Goal: Task Accomplishment & Management: Use online tool/utility

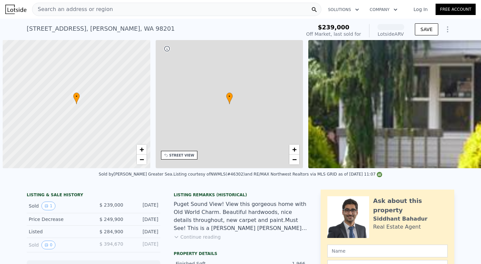
scroll to position [0, 3]
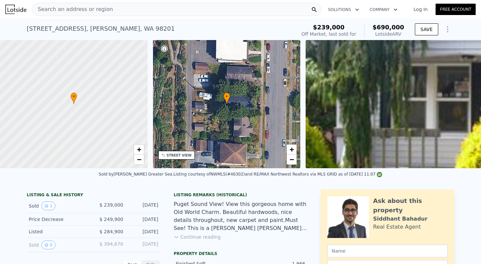
click at [446, 28] on icon "Show Options" at bounding box center [448, 29] width 8 height 8
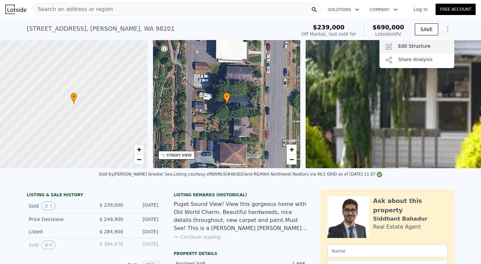
click at [406, 44] on div "Edit Structure" at bounding box center [417, 46] width 75 height 13
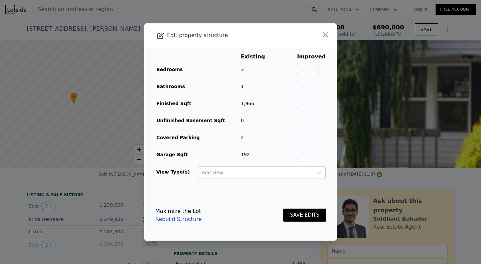
click at [302, 71] on input "text" at bounding box center [307, 69] width 21 height 11
type input "2"
click at [310, 87] on input "text" at bounding box center [307, 86] width 21 height 11
type input "2"
click at [304, 105] on input "text" at bounding box center [307, 103] width 21 height 11
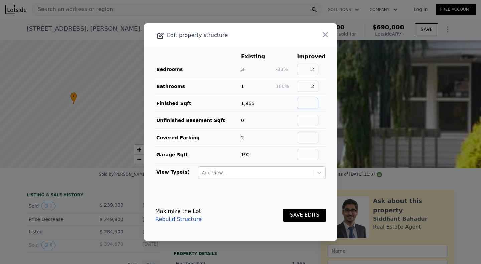
type input "997"
click at [304, 140] on input "text" at bounding box center [307, 137] width 21 height 11
type input "0"
click at [306, 156] on input "text" at bounding box center [307, 154] width 21 height 11
type input "0"
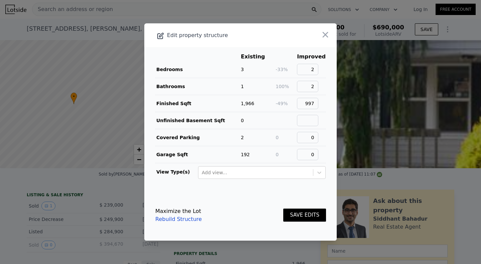
click at [308, 217] on button "SAVE EDITS" at bounding box center [304, 215] width 43 height 13
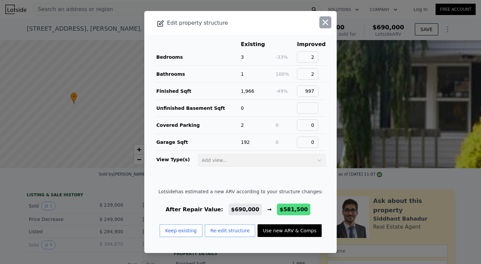
click at [323, 21] on icon "button" at bounding box center [326, 23] width 6 height 6
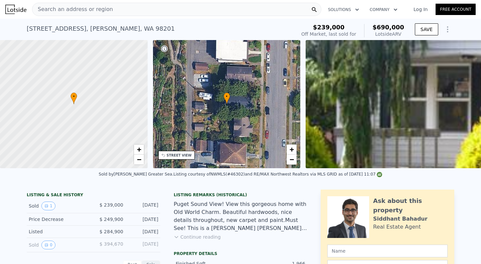
click at [449, 31] on icon "Show Options" at bounding box center [448, 29] width 8 height 8
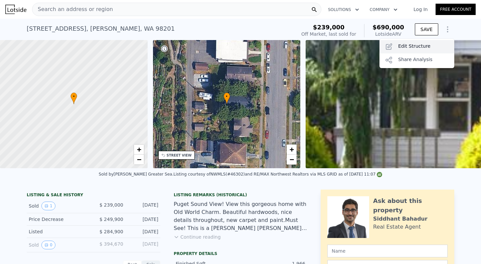
click at [409, 44] on div "Edit Structure" at bounding box center [417, 46] width 75 height 13
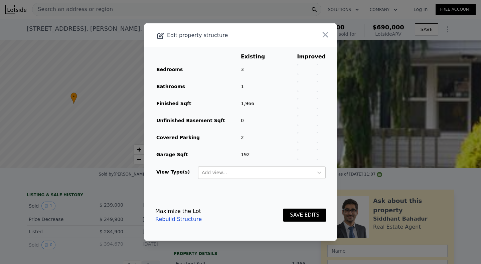
click at [304, 93] on td at bounding box center [311, 86] width 29 height 17
click at [304, 88] on input "text" at bounding box center [307, 86] width 21 height 11
type input "1"
type input "1.75"
click at [310, 125] on input "text" at bounding box center [307, 120] width 21 height 11
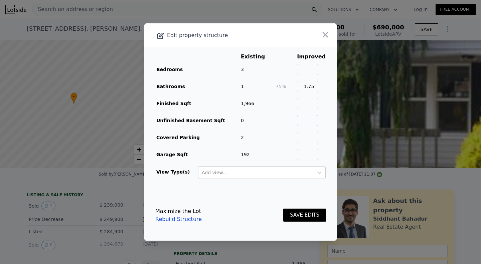
click at [307, 121] on input "text" at bounding box center [307, 120] width 21 height 11
click at [305, 107] on input "text" at bounding box center [307, 103] width 21 height 11
click at [306, 216] on button "SAVE EDITS" at bounding box center [304, 215] width 43 height 13
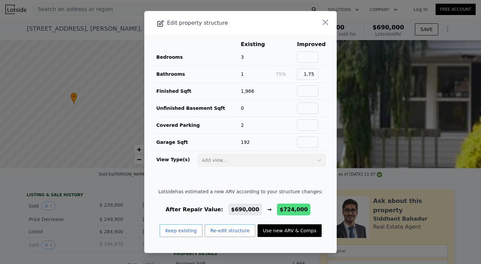
click at [307, 118] on td at bounding box center [311, 125] width 29 height 17
click at [227, 233] on button "Re-edit structure" at bounding box center [230, 231] width 51 height 13
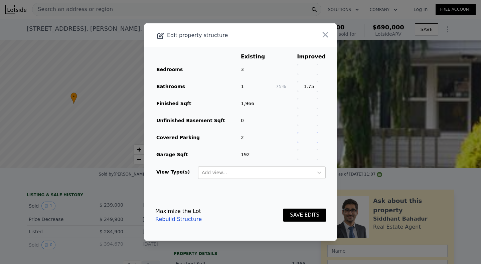
click at [303, 137] on input "text" at bounding box center [307, 137] width 21 height 11
type input "0"
drag, startPoint x: 307, startPoint y: 151, endPoint x: 310, endPoint y: 151, distance: 3.4
click at [307, 151] on input "text" at bounding box center [307, 154] width 21 height 11
type input "0"
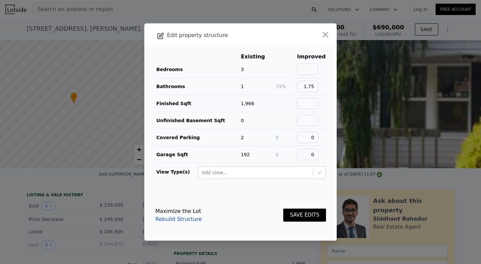
click at [306, 215] on button "SAVE EDITS" at bounding box center [304, 215] width 43 height 13
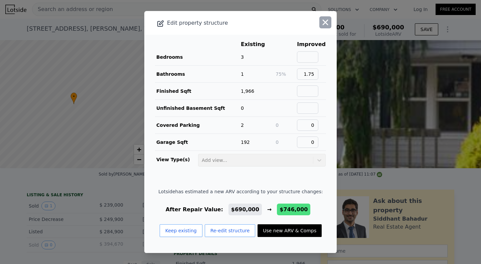
click at [323, 23] on icon "button" at bounding box center [326, 23] width 6 height 6
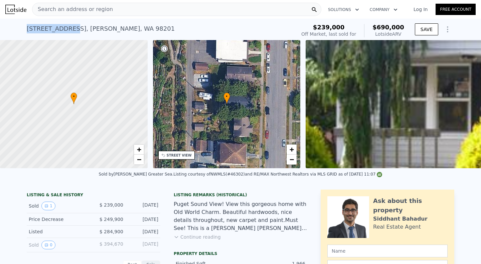
drag, startPoint x: 20, startPoint y: 28, endPoint x: 67, endPoint y: 26, distance: 47.2
click at [67, 26] on div "[STREET_ADDRESS] Sold [DATE] for $239k (~ARV $690k ) $239,000 Off Market, last …" at bounding box center [240, 29] width 481 height 21
copy div "[STREET_ADDRESS]"
click at [446, 29] on icon "Show Options" at bounding box center [448, 29] width 8 height 8
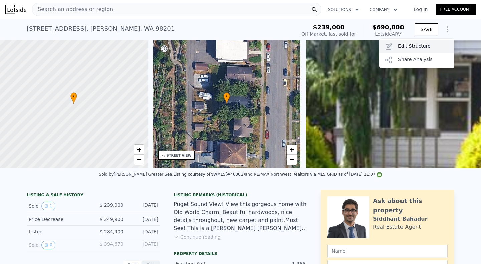
click at [421, 43] on div "Edit Structure" at bounding box center [417, 46] width 75 height 13
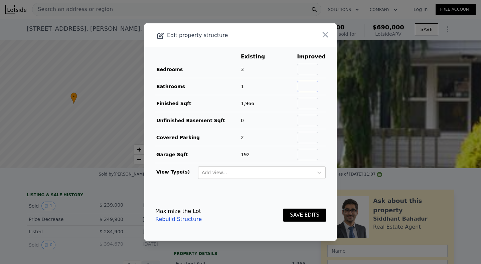
click at [307, 87] on input "text" at bounding box center [307, 86] width 21 height 11
type input "1.75"
click at [304, 103] on input "text" at bounding box center [307, 103] width 21 height 11
type input "1186"
click at [304, 121] on input "text" at bounding box center [307, 120] width 21 height 11
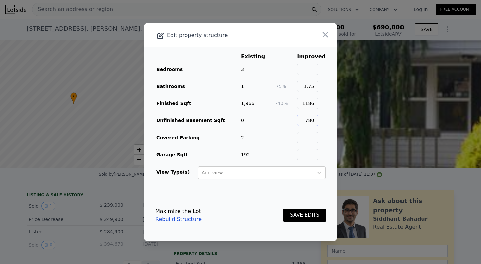
type input "780"
click at [307, 138] on input "text" at bounding box center [307, 137] width 21 height 11
type input "0"
click at [308, 151] on input "text" at bounding box center [307, 154] width 21 height 11
type input "0"
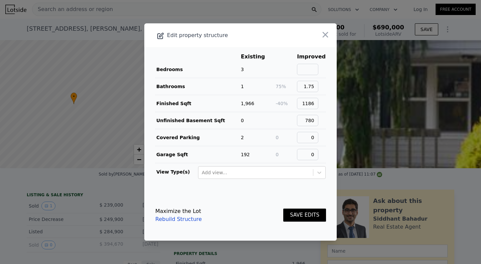
click at [299, 214] on button "SAVE EDITS" at bounding box center [304, 215] width 43 height 13
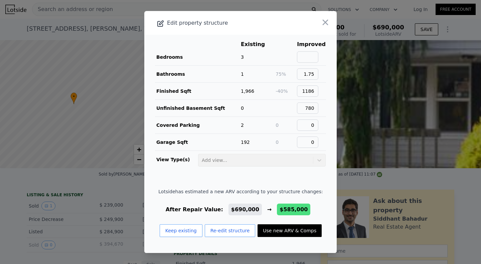
click at [274, 231] on button "Use new ARV & Comps" at bounding box center [290, 231] width 64 height 13
type input "2"
type input "1"
type input "2"
type input "848"
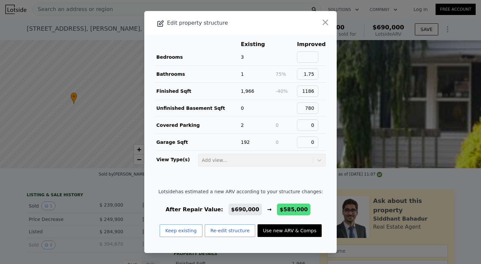
type input "1608"
type input "3920"
checkbox input "false"
type input "$ 585,000"
type input "$ 283,696"
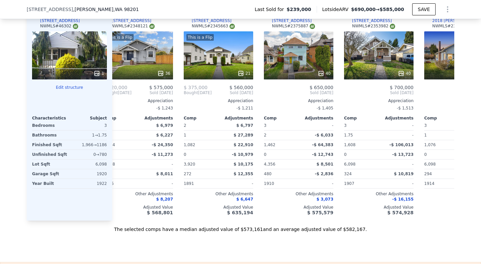
scroll to position [795, 0]
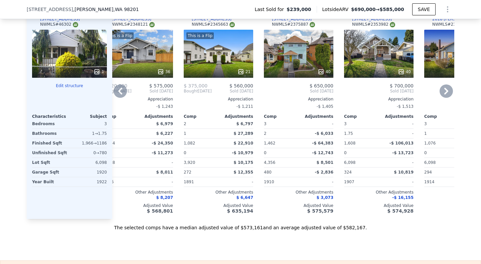
click at [293, 53] on div "40" at bounding box center [299, 54] width 70 height 48
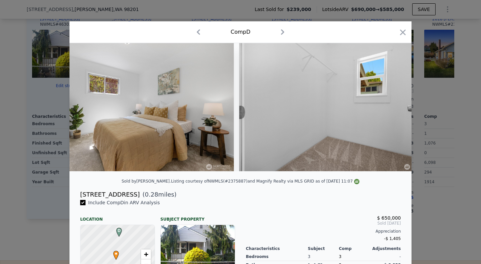
scroll to position [0, 2801]
click at [280, 31] on icon "button" at bounding box center [282, 32] width 11 height 11
click at [281, 31] on icon "button" at bounding box center [282, 31] width 3 height 5
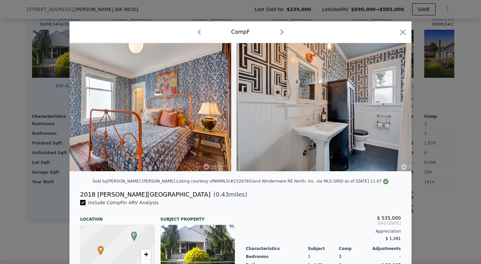
click at [280, 31] on icon "button" at bounding box center [281, 31] width 3 height 5
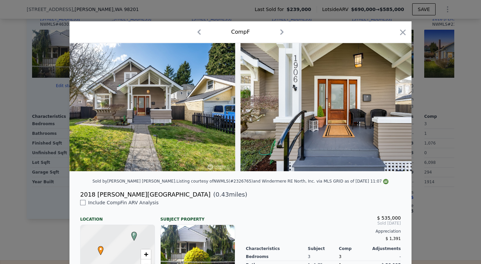
checkbox input "false"
click at [280, 31] on icon "button" at bounding box center [281, 31] width 3 height 5
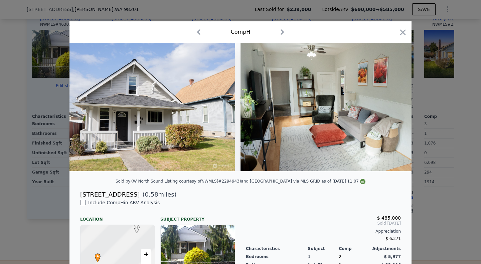
click at [280, 31] on icon "button" at bounding box center [282, 32] width 11 height 11
click at [281, 31] on icon "button" at bounding box center [282, 31] width 3 height 5
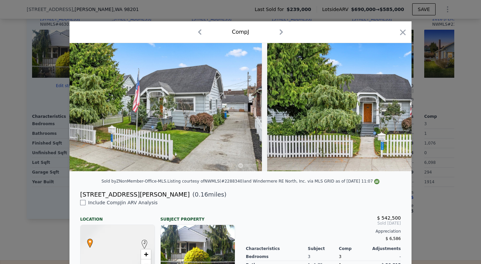
click at [280, 31] on icon "button" at bounding box center [281, 31] width 3 height 5
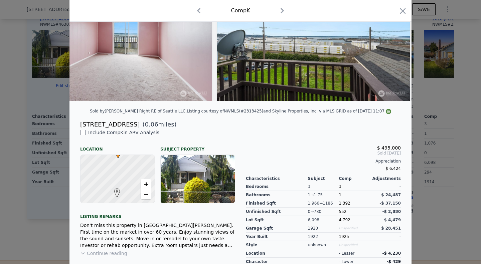
scroll to position [125, 0]
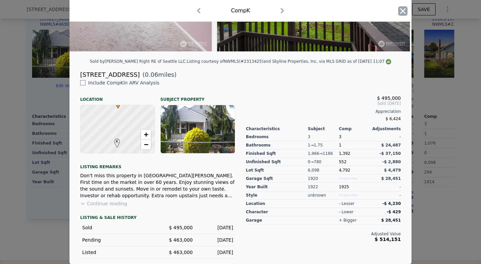
click at [400, 12] on icon "button" at bounding box center [403, 11] width 6 height 6
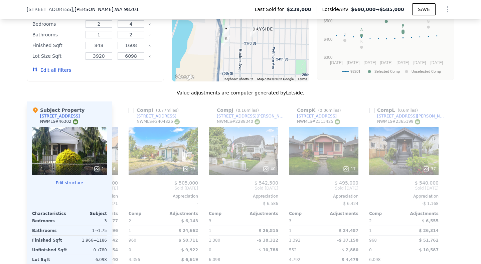
scroll to position [713, 0]
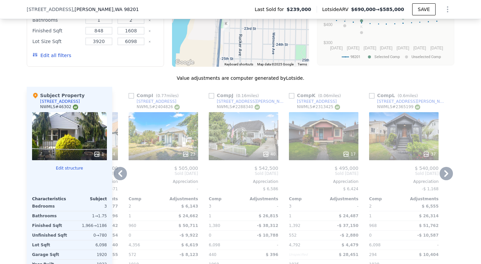
click at [327, 141] on div "17" at bounding box center [324, 136] width 70 height 48
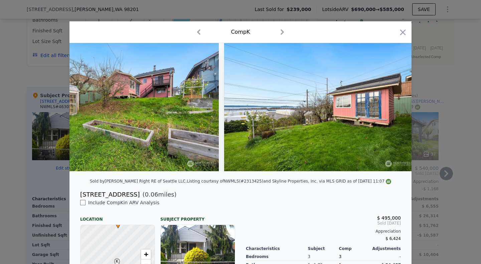
scroll to position [0, 3024]
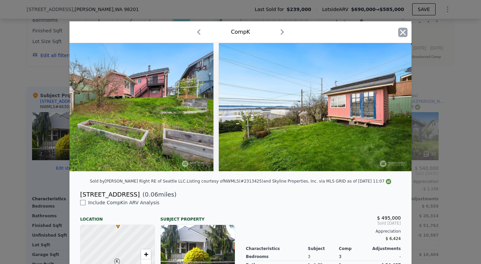
click at [401, 32] on icon "button" at bounding box center [403, 32] width 6 height 6
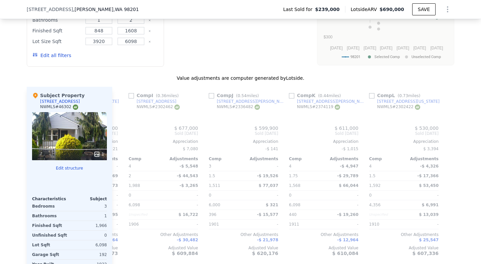
type input "3"
type input "1.5"
type input "2.5"
type input "1462"
type input "1988"
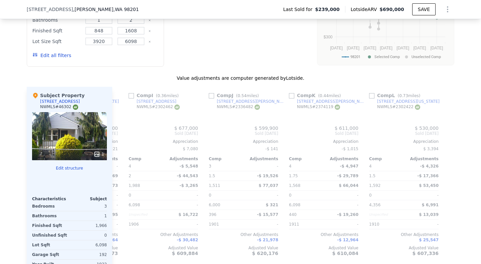
type input "4356"
checkbox input "true"
type input "$ 690,000"
type input "$ 381,017"
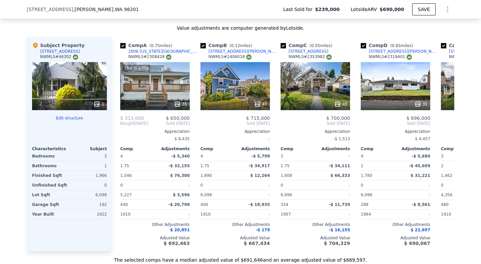
click at [446, 9] on icon "Show Options" at bounding box center [448, 9] width 8 height 8
click at [423, 28] on div "Edit Structure" at bounding box center [417, 26] width 75 height 13
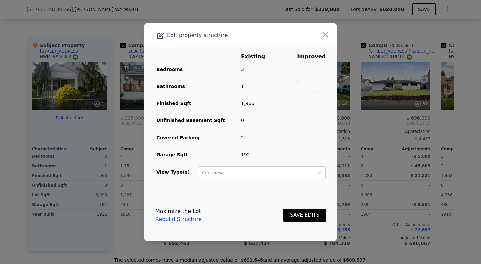
click at [311, 84] on input "text" at bounding box center [307, 86] width 21 height 11
type input "1.75"
click at [302, 104] on input "text" at bounding box center [307, 103] width 21 height 11
type input "1186"
click at [305, 133] on input "text" at bounding box center [307, 137] width 21 height 11
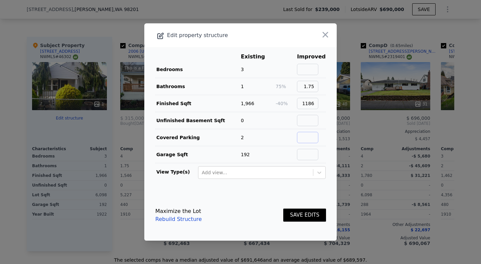
type input "0"
click at [302, 154] on input "text" at bounding box center [307, 154] width 21 height 11
type input "0"
click at [298, 214] on button "SAVE EDITS" at bounding box center [304, 215] width 43 height 13
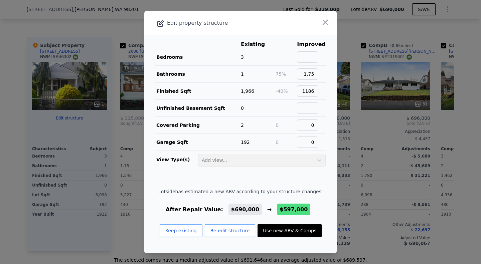
click at [276, 229] on button "Use new ARV & Comps" at bounding box center [290, 231] width 64 height 13
type input "2"
type input "1"
type input "2"
type input "848"
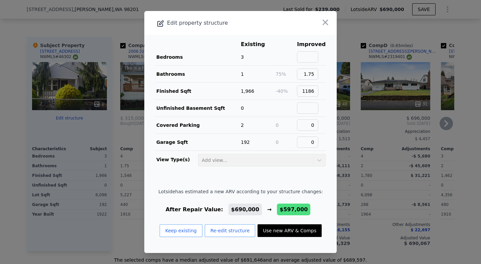
type input "1608"
type input "3920"
type input "7405"
checkbox input "false"
type input "$ 597,000"
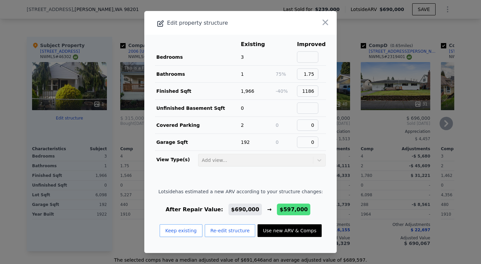
type input "$ 294,818"
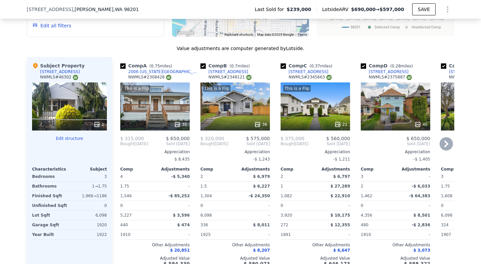
scroll to position [739, 0]
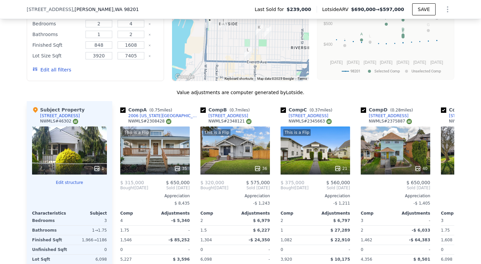
type input "3"
type input "1.5"
type input "2.5"
type input "1462"
type input "1988"
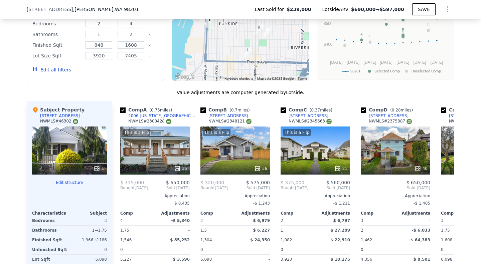
type input "4356"
type input "6098"
checkbox input "true"
type input "$ 690,000"
type input "$ 381,017"
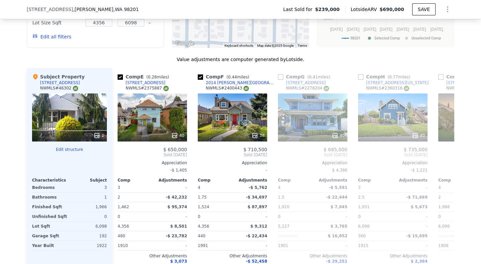
scroll to position [742, 0]
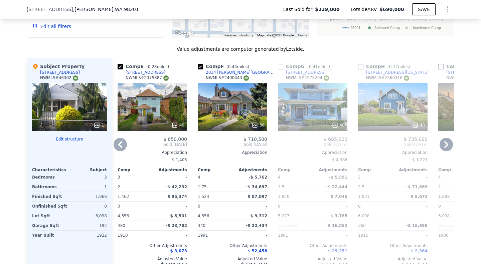
click at [402, 108] on div "40" at bounding box center [393, 107] width 70 height 48
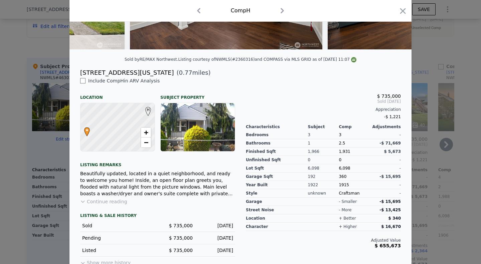
scroll to position [135, 0]
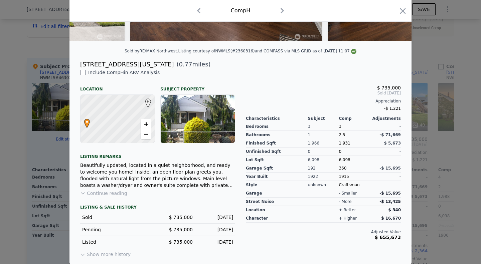
click at [98, 191] on button "Continue reading" at bounding box center [103, 193] width 47 height 7
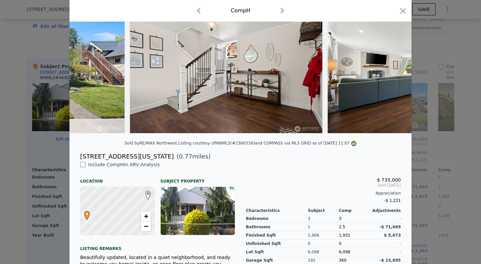
scroll to position [0, 0]
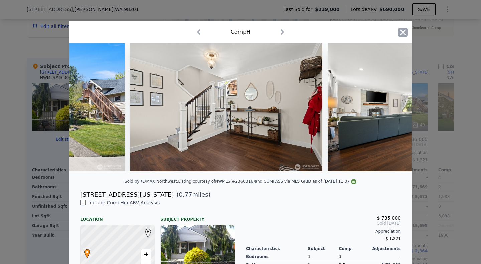
click at [403, 33] on icon "button" at bounding box center [402, 32] width 9 height 9
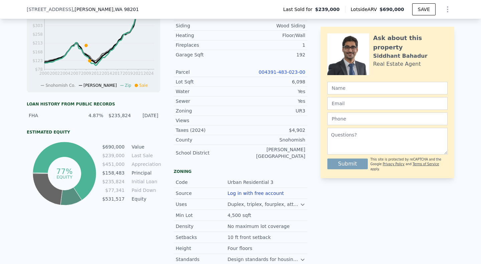
scroll to position [293, 0]
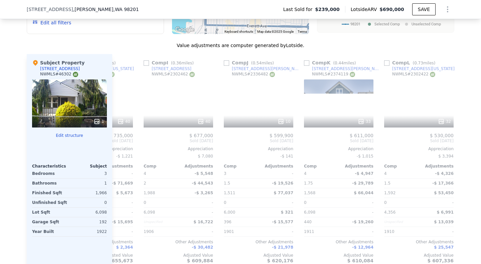
scroll to position [0, 636]
